Goal: Use online tool/utility: Utilize a website feature to perform a specific function

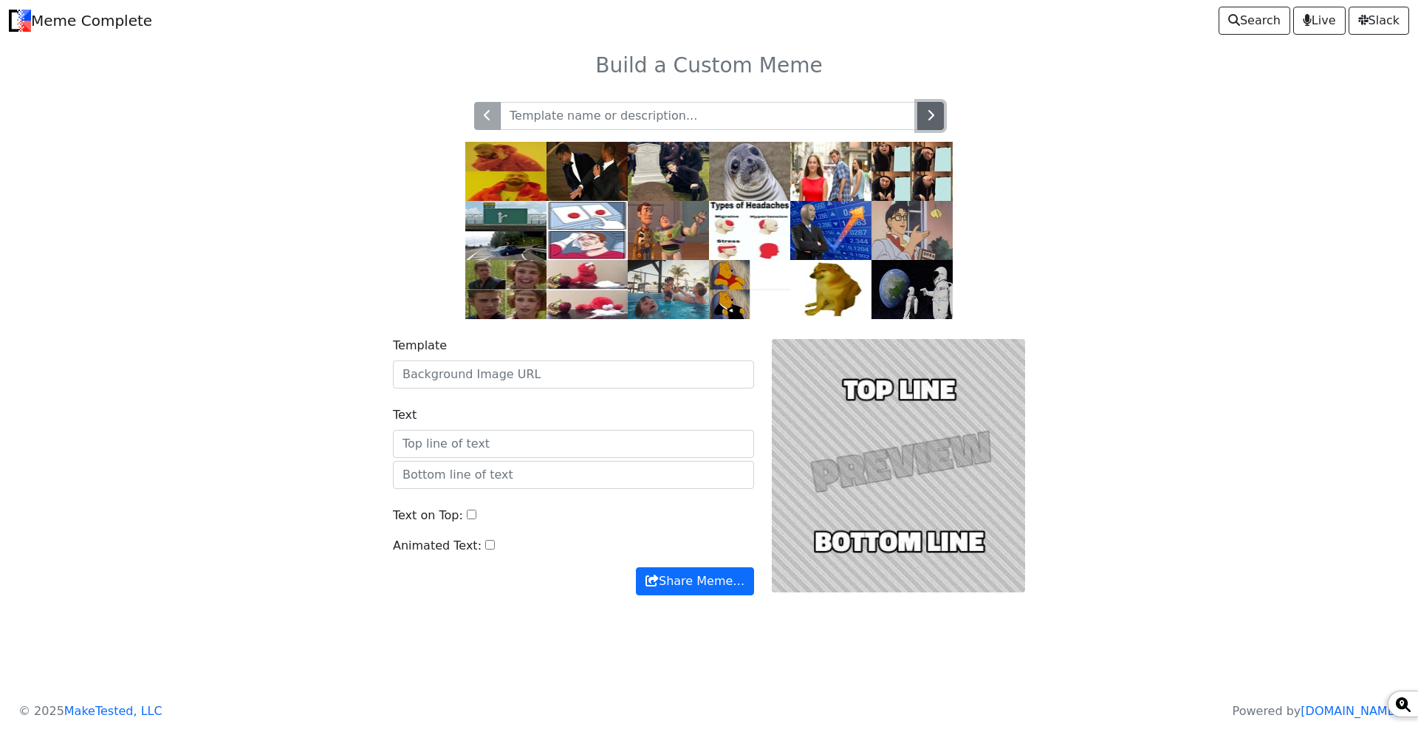
click at [929, 112] on icon "button" at bounding box center [930, 115] width 7 height 12
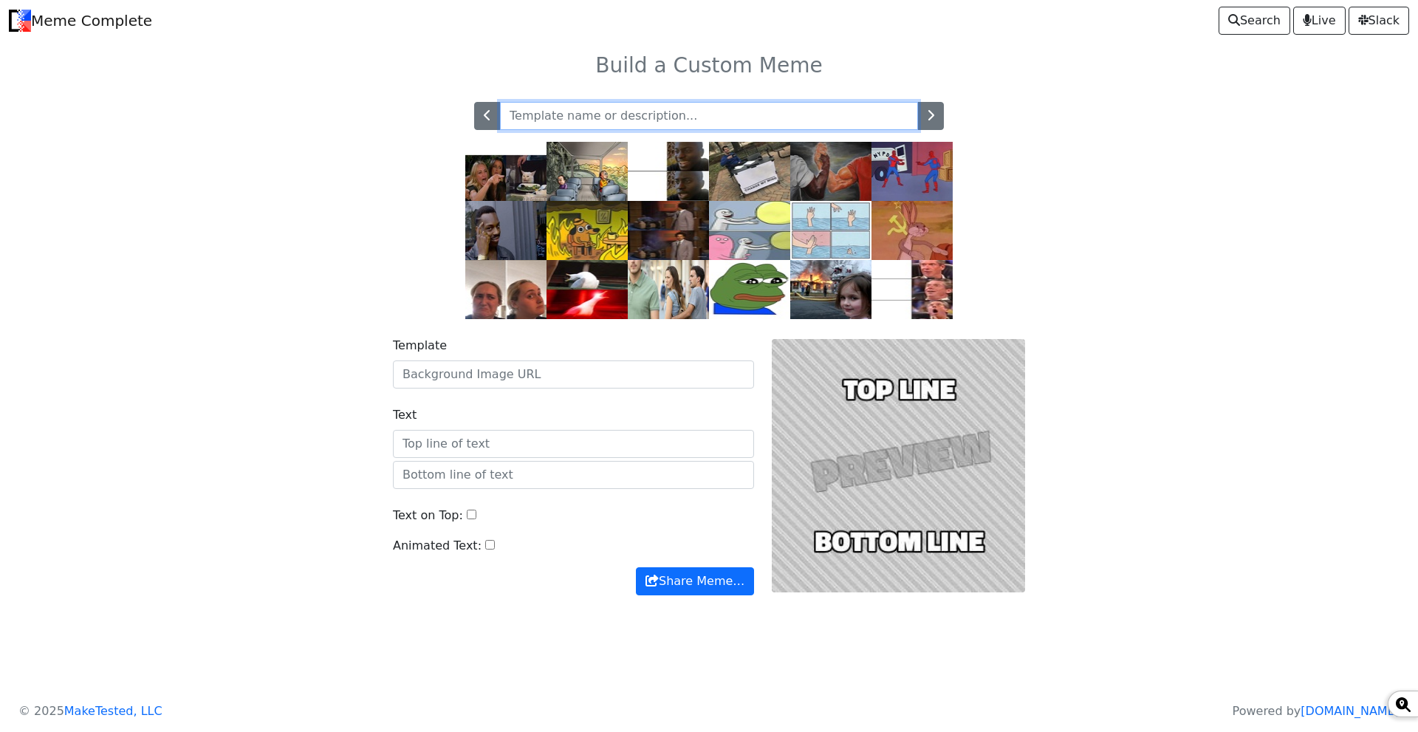
click at [665, 109] on input "text" at bounding box center [709, 116] width 418 height 28
click at [749, 120] on input "text" at bounding box center [709, 116] width 418 height 28
type input "fire"
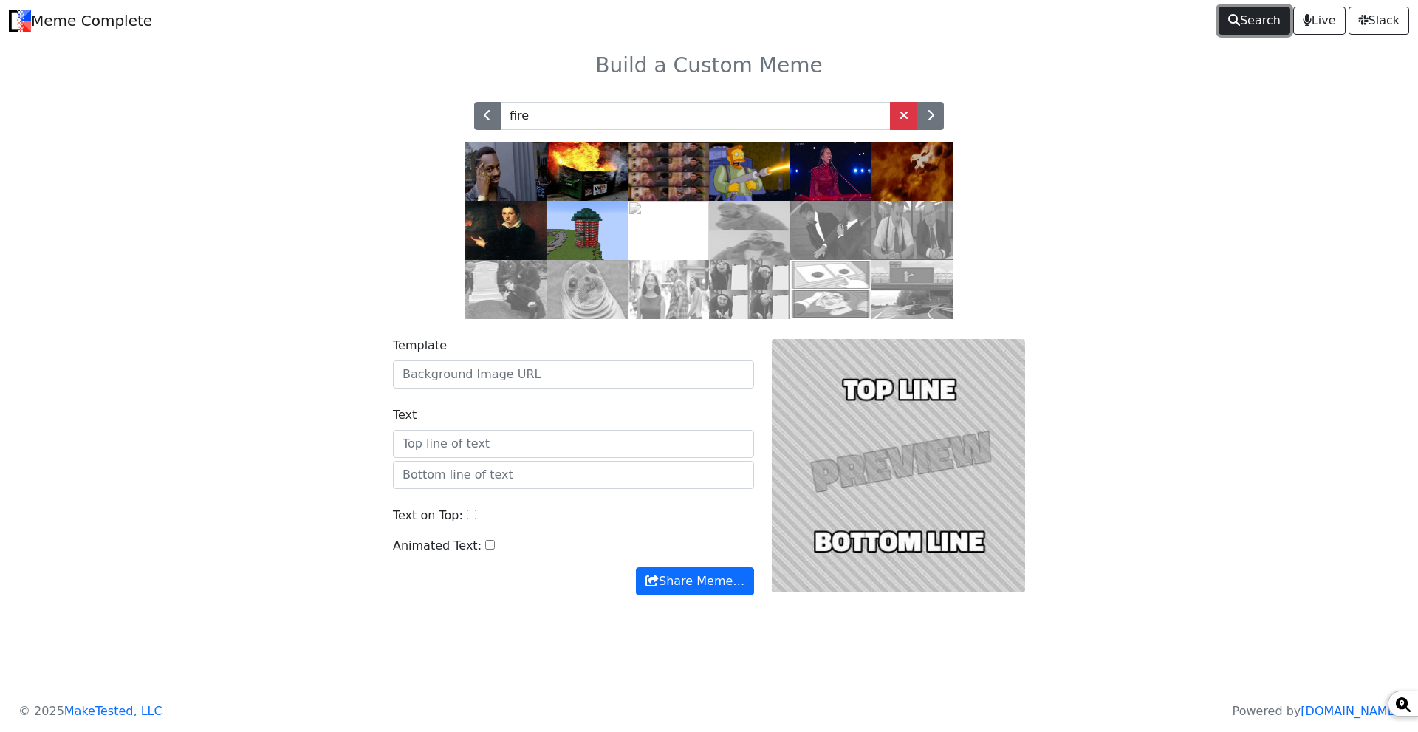
click at [1260, 16] on span "Search" at bounding box center [1254, 21] width 52 height 18
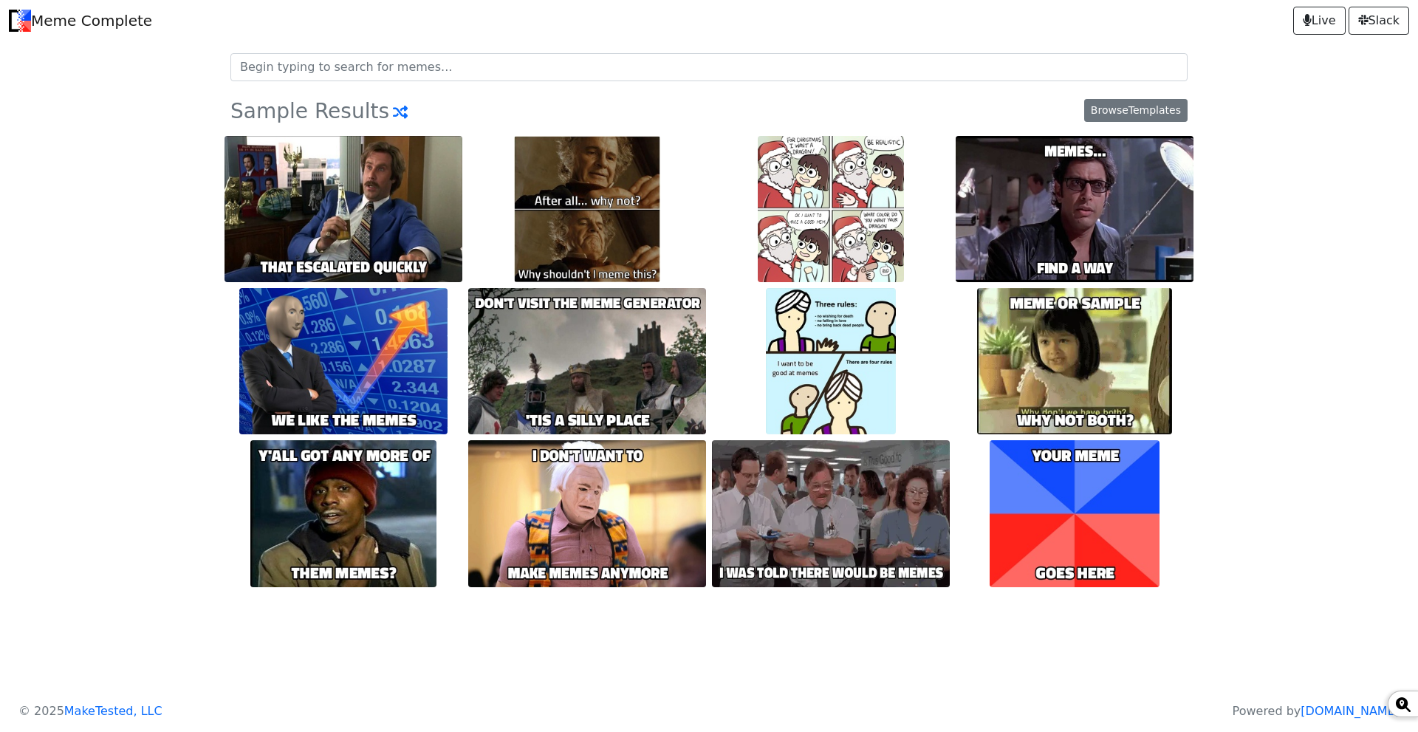
click at [318, 347] on img at bounding box center [343, 361] width 208 height 146
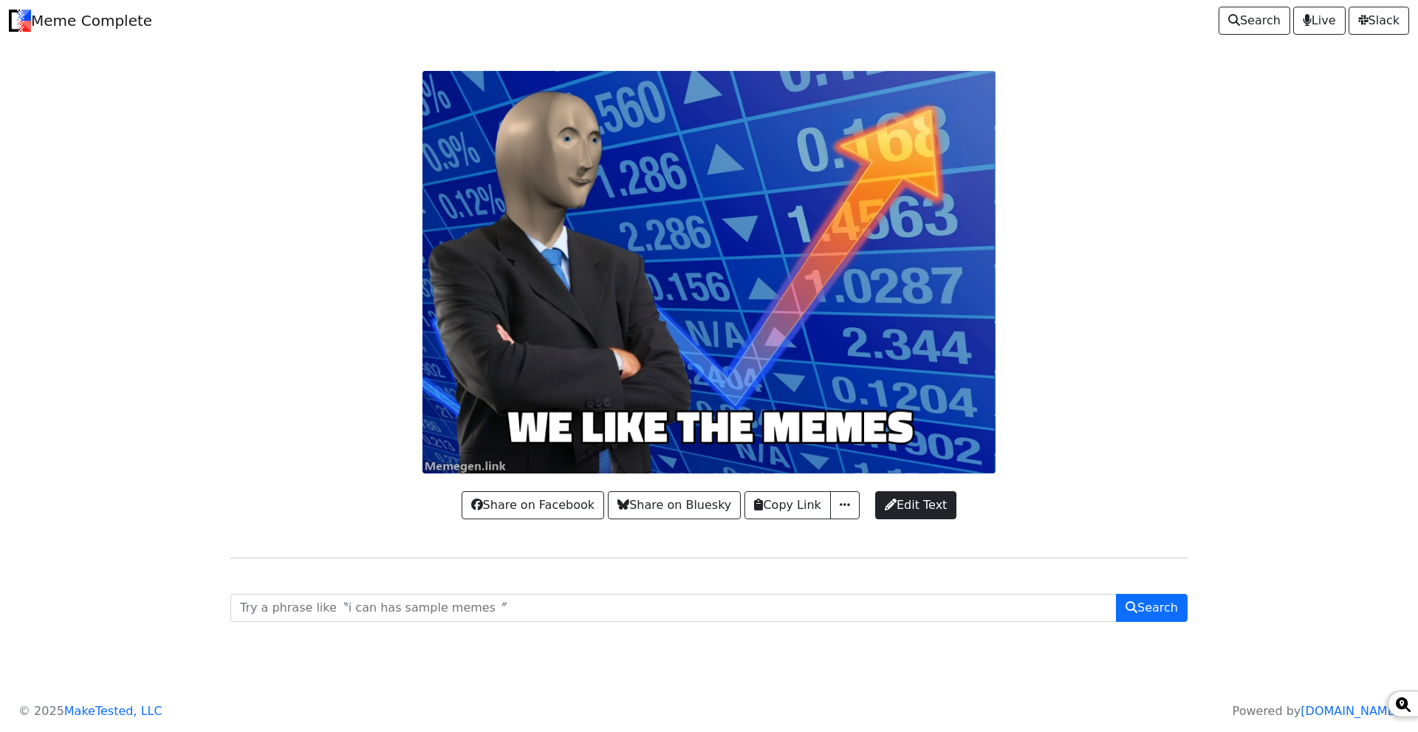
click at [625, 419] on div at bounding box center [709, 272] width 975 height 402
click at [933, 509] on span "Edit Text" at bounding box center [916, 505] width 62 height 18
